Goal: Transaction & Acquisition: Subscribe to service/newsletter

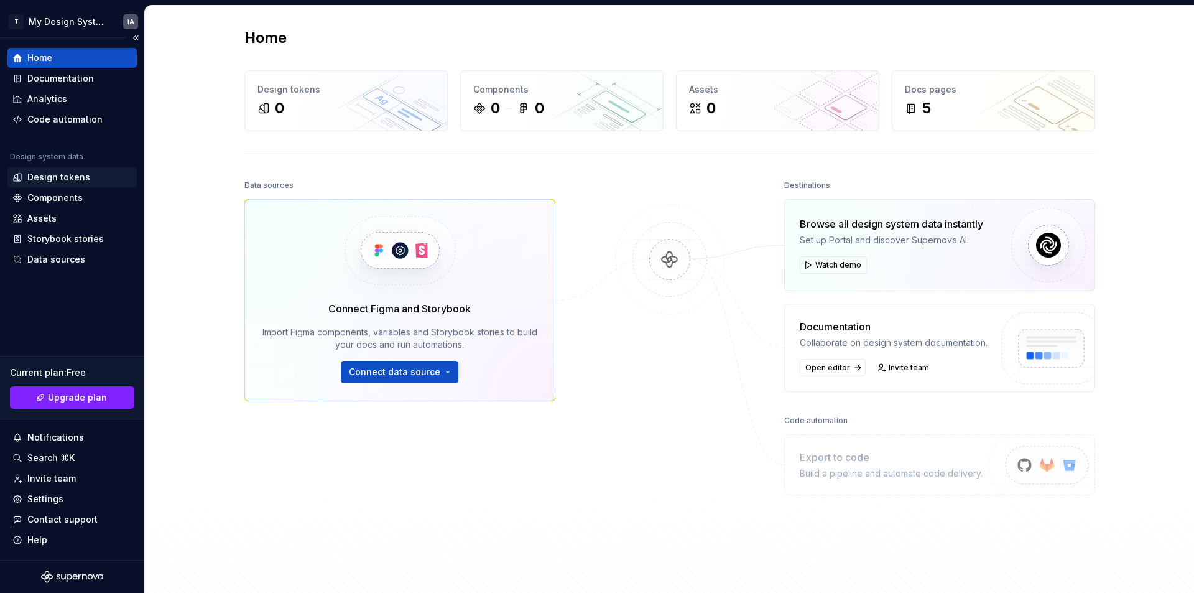
click at [73, 176] on div "Design tokens" at bounding box center [58, 177] width 63 height 12
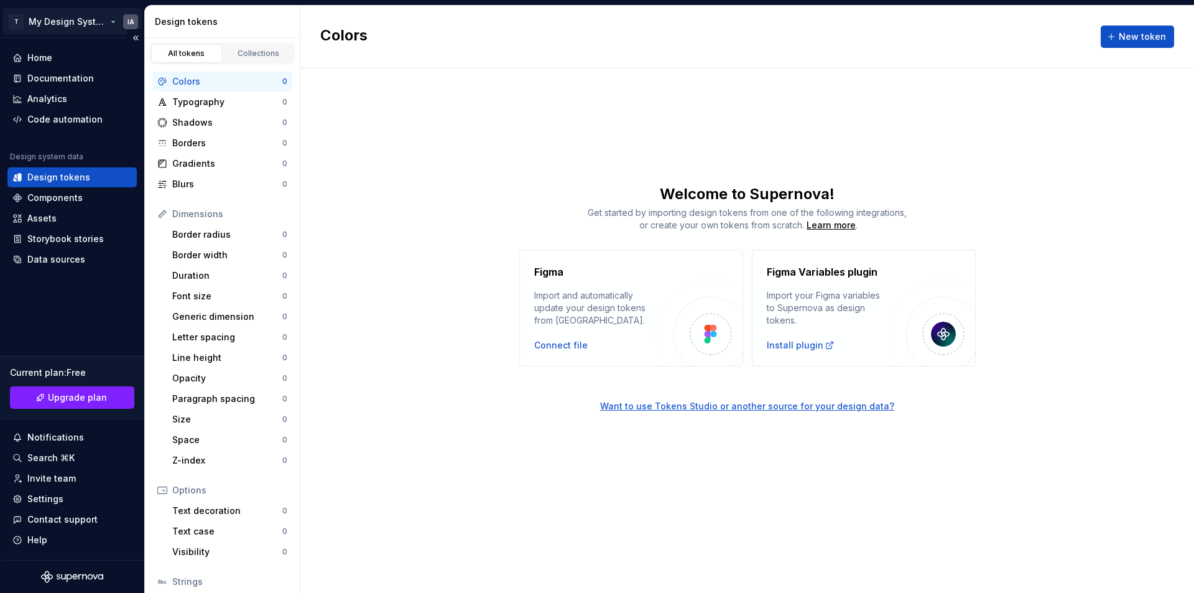
click at [111, 24] on html "T My Design System IA Home Documentation Analytics Code automation Design syste…" at bounding box center [597, 296] width 1194 height 593
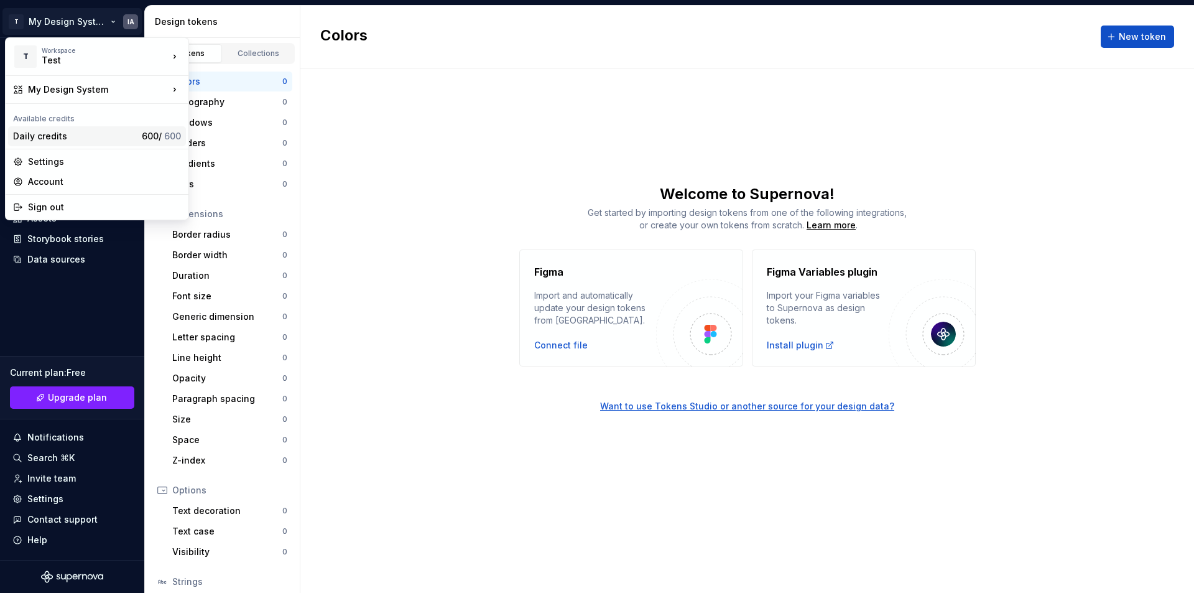
click at [137, 133] on div "Daily credits 600 / 600" at bounding box center [97, 136] width 178 height 20
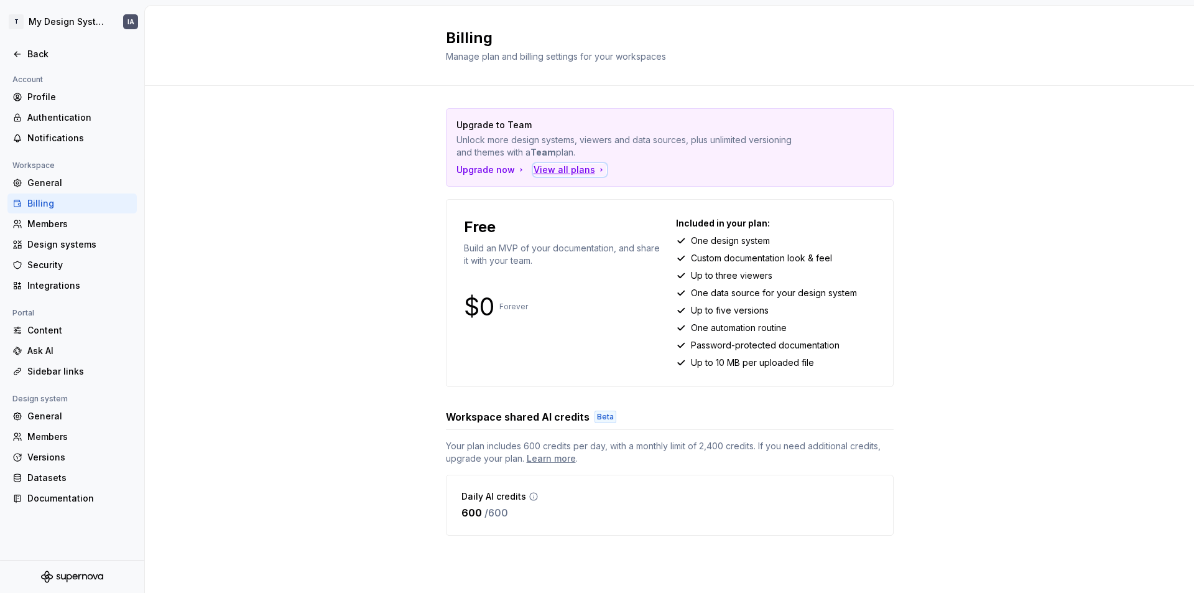
click at [555, 172] on div "View all plans" at bounding box center [570, 170] width 73 height 12
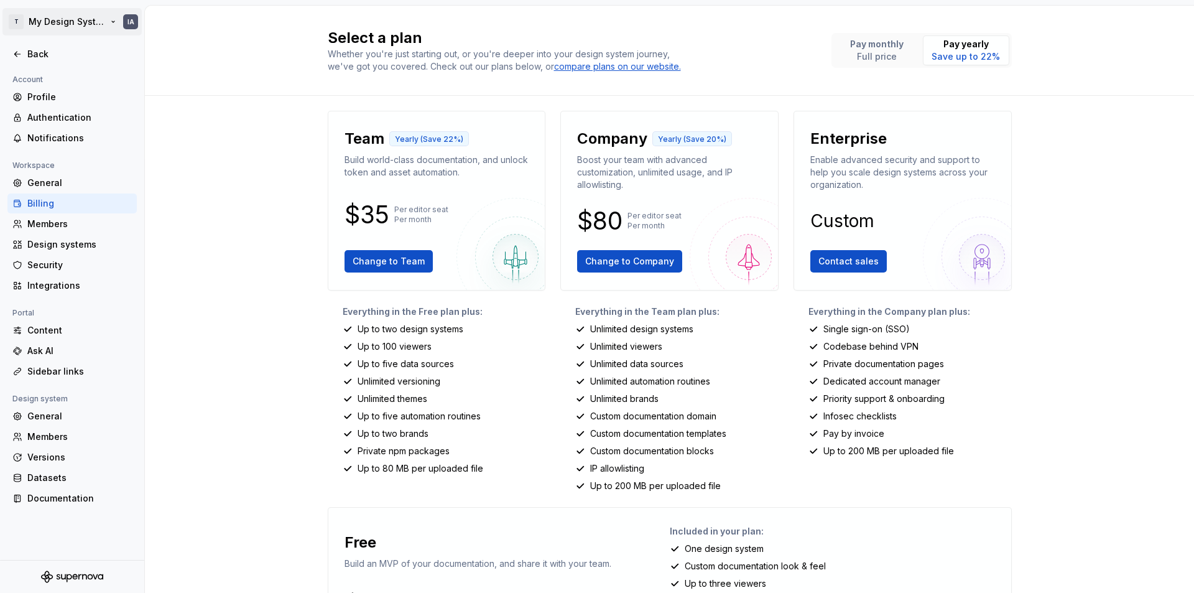
click at [19, 19] on html "T My Design System IA Back Account Profile Authentication Notifications Workspa…" at bounding box center [597, 296] width 1194 height 593
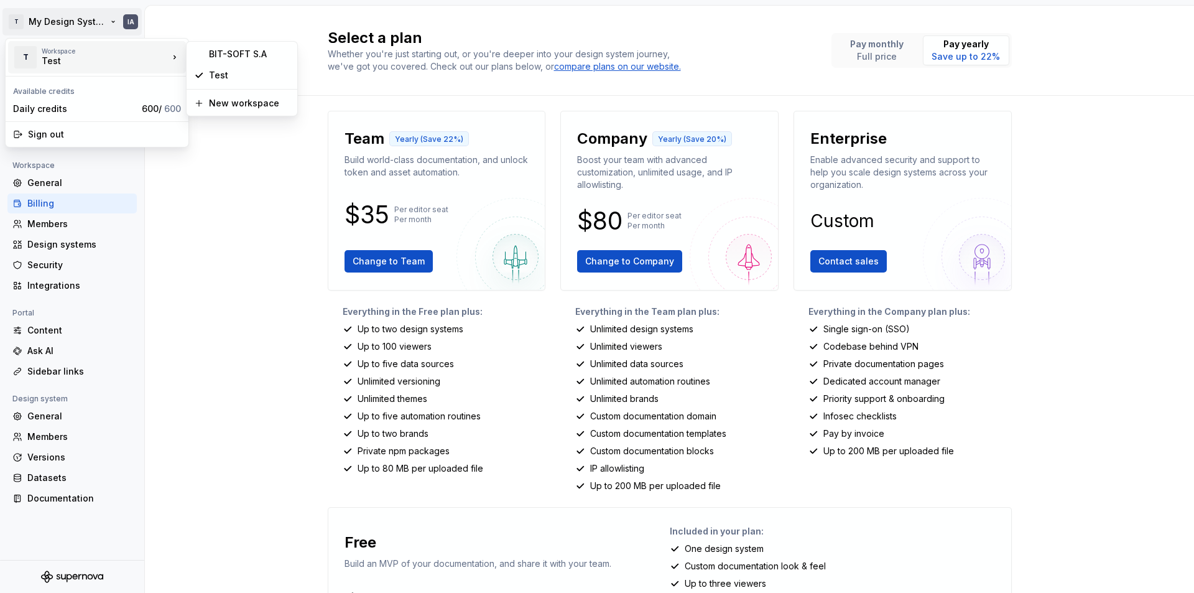
click at [85, 61] on div "Test" at bounding box center [95, 61] width 106 height 12
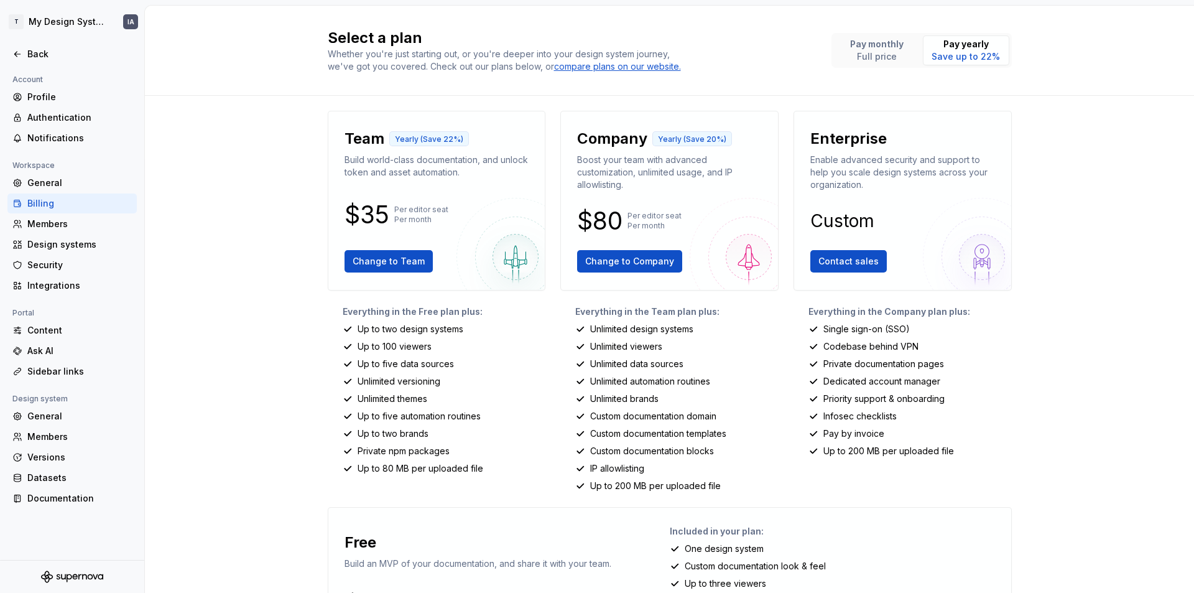
click at [236, 45] on html "T My Design System IA Back Account Profile Authentication Notifications Workspa…" at bounding box center [597, 296] width 1194 height 593
click at [16, 21] on html "T My Design System IA Back Account Profile Authentication Notifications Workspa…" at bounding box center [597, 296] width 1194 height 593
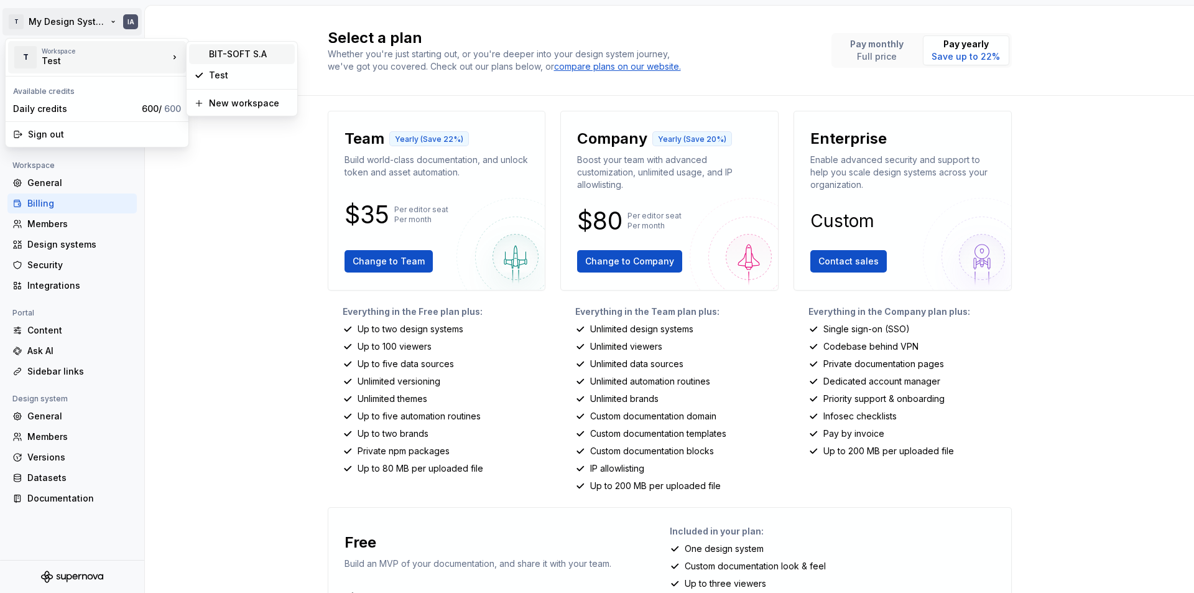
click at [209, 55] on div "BIT-SOFT S.A" at bounding box center [249, 54] width 81 height 12
